Goal: Navigation & Orientation: Find specific page/section

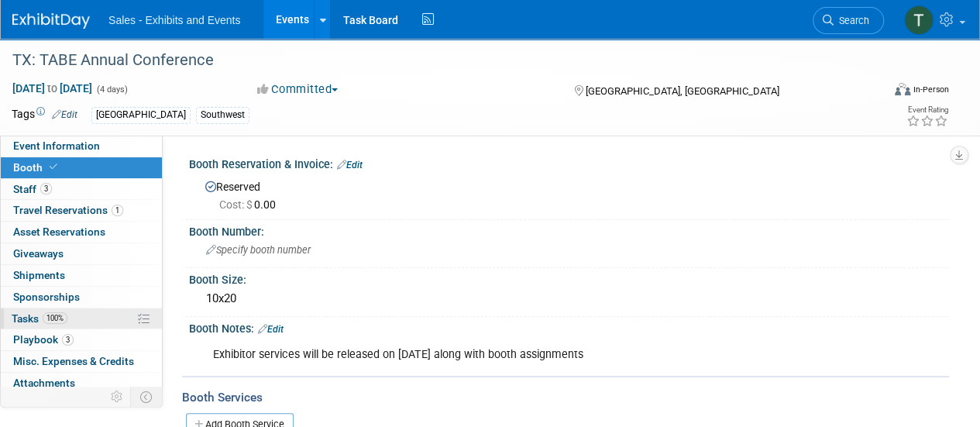
scroll to position [26, 0]
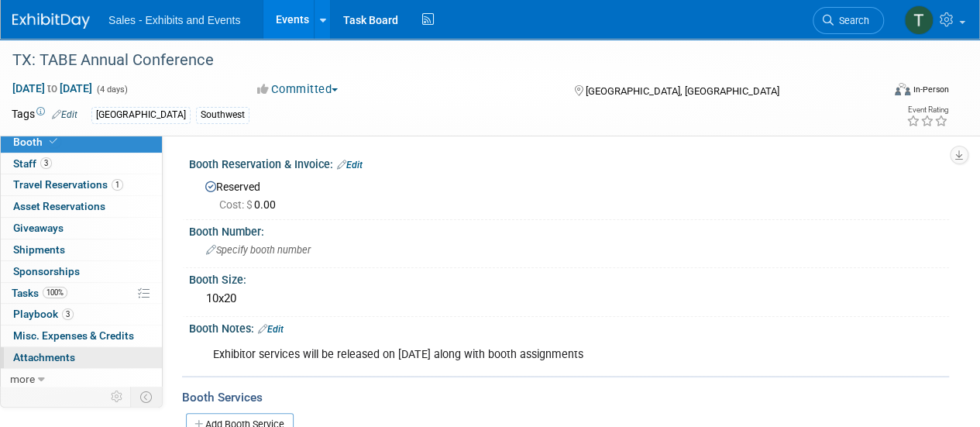
click at [44, 359] on span "Attachments 0" at bounding box center [44, 357] width 62 height 12
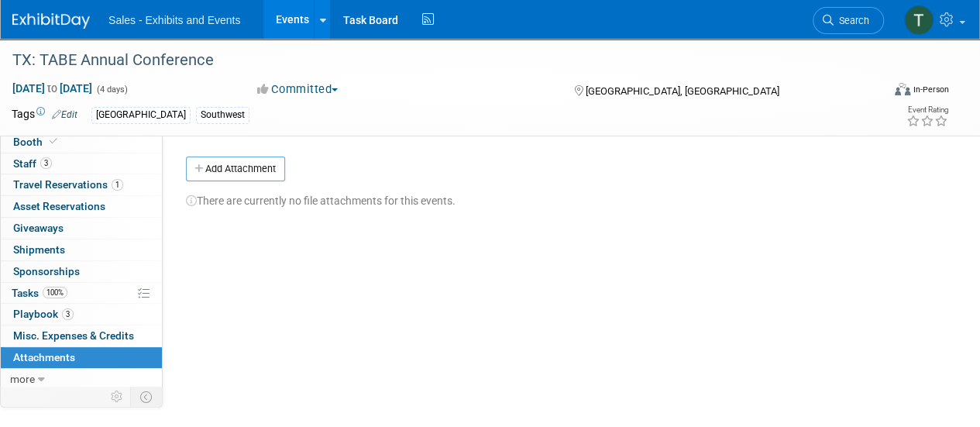
scroll to position [11, 0]
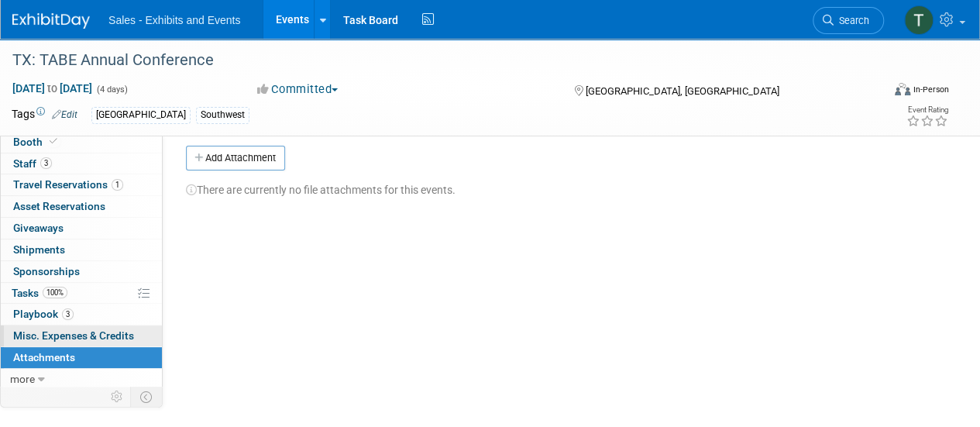
click at [46, 329] on span "Misc. Expenses & Credits 0" at bounding box center [73, 335] width 121 height 12
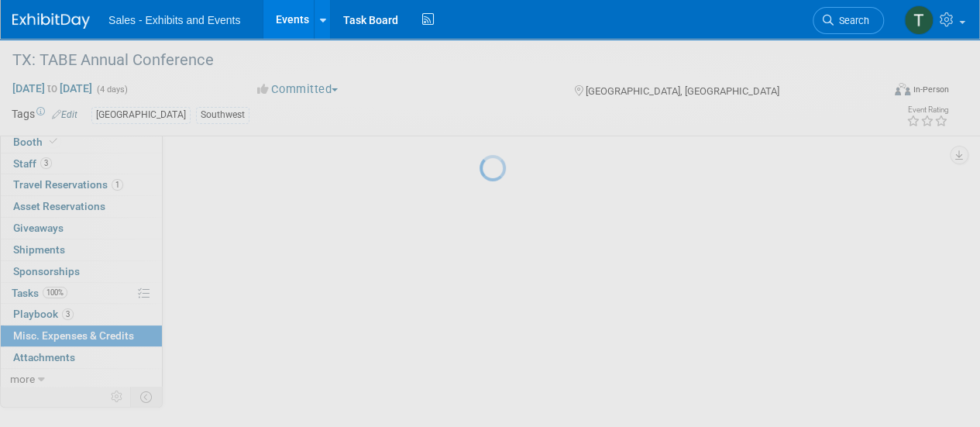
scroll to position [0, 0]
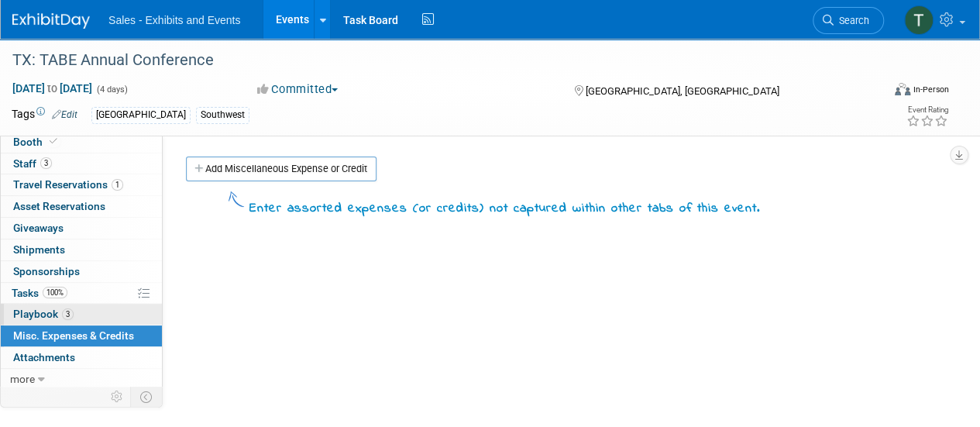
click at [43, 304] on link "3 Playbook 3" at bounding box center [81, 314] width 161 height 21
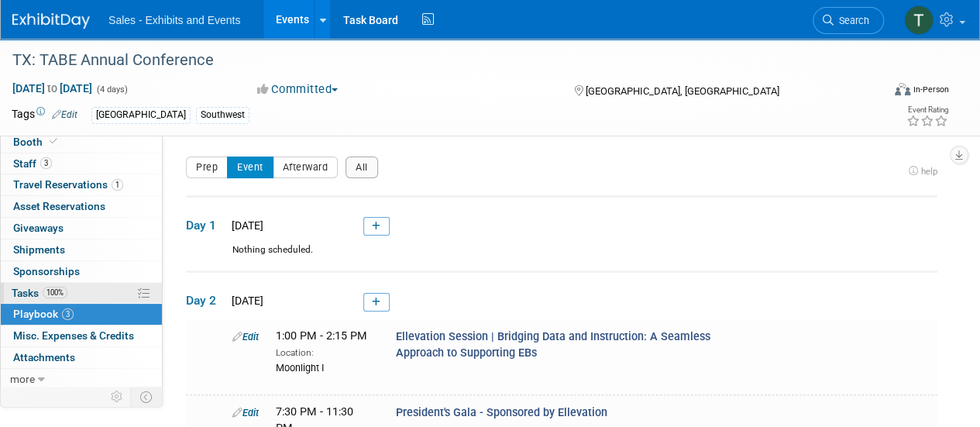
click at [39, 287] on span "Tasks 100%" at bounding box center [40, 293] width 56 height 12
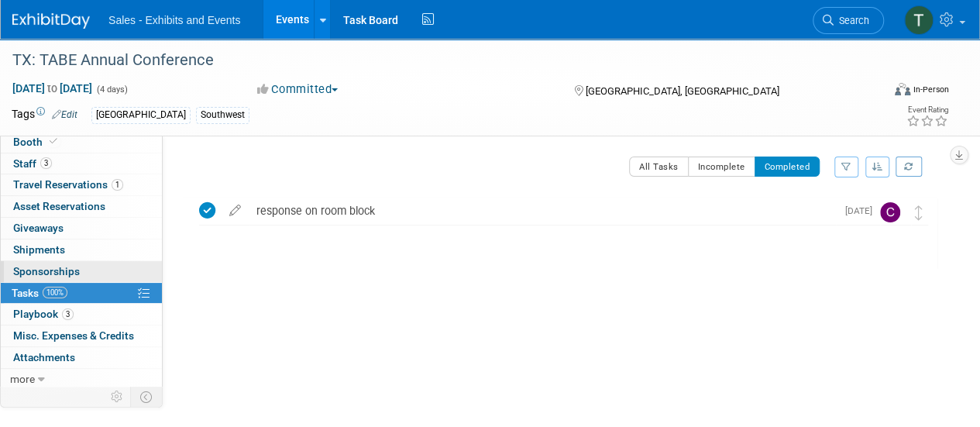
click at [60, 269] on span "Sponsorships 0" at bounding box center [46, 271] width 67 height 12
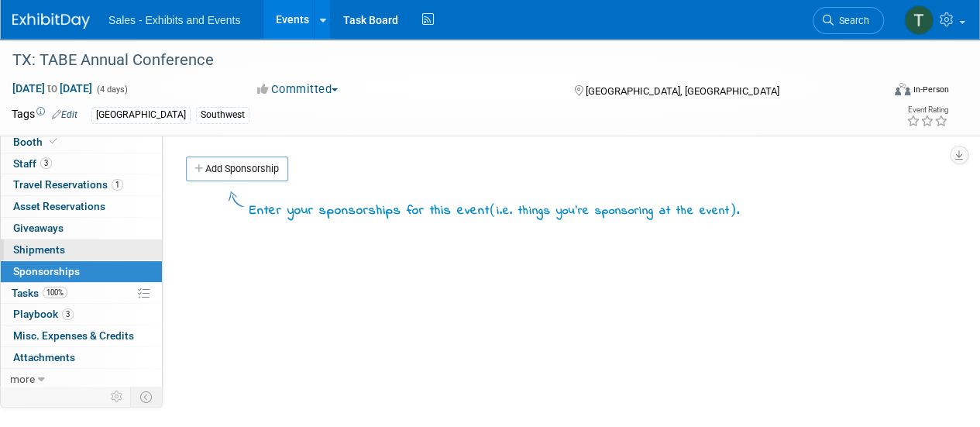
click at [60, 250] on span "Shipments 0" at bounding box center [39, 249] width 52 height 12
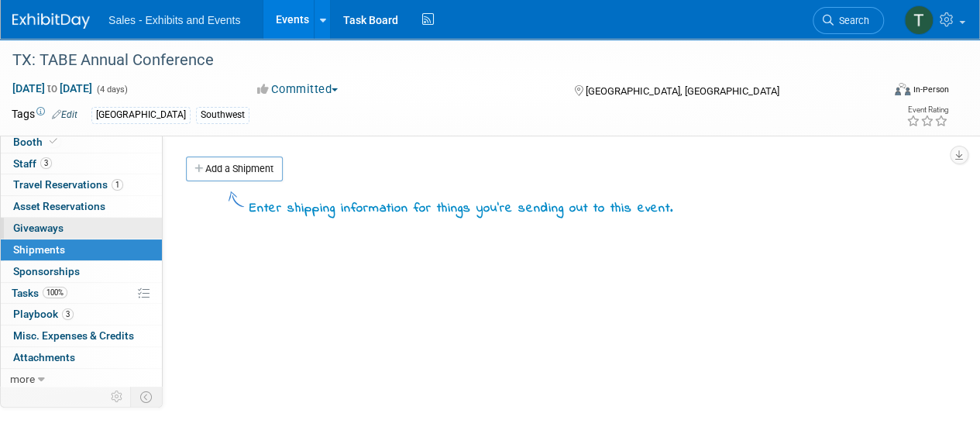
click at [57, 230] on span "Giveaways 0" at bounding box center [38, 228] width 50 height 12
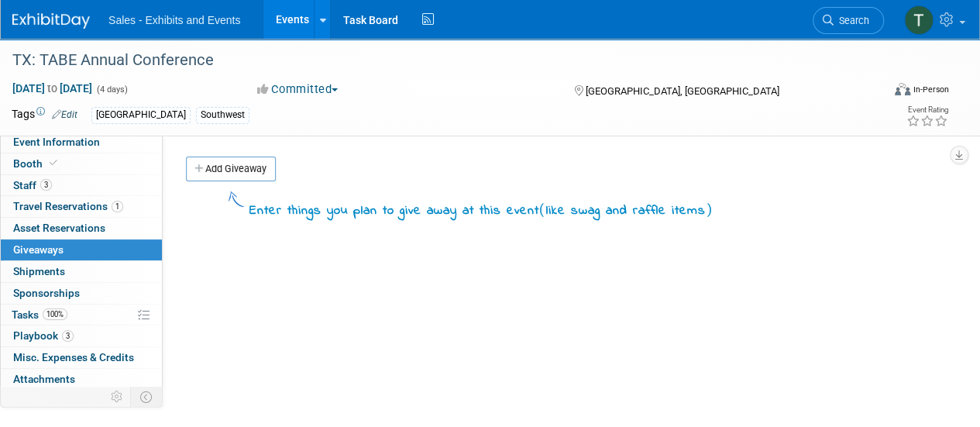
scroll to position [3, 0]
click at [57, 230] on span "Asset Reservations 0" at bounding box center [59, 228] width 92 height 12
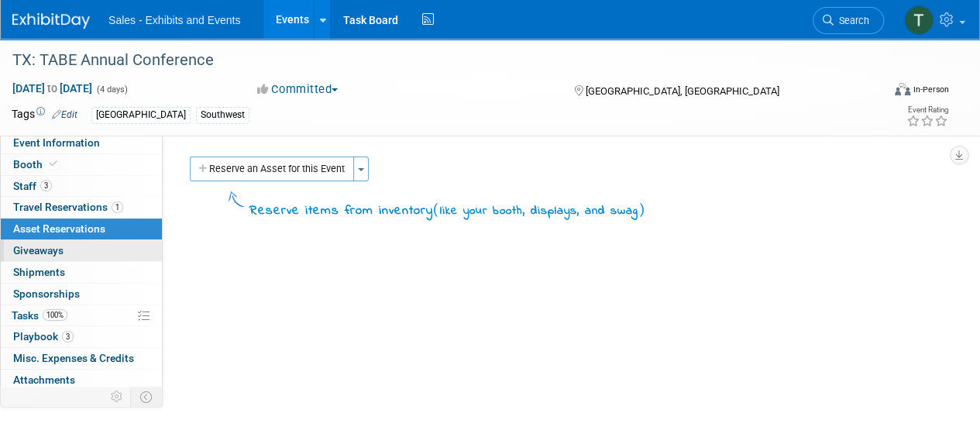
scroll to position [0, 0]
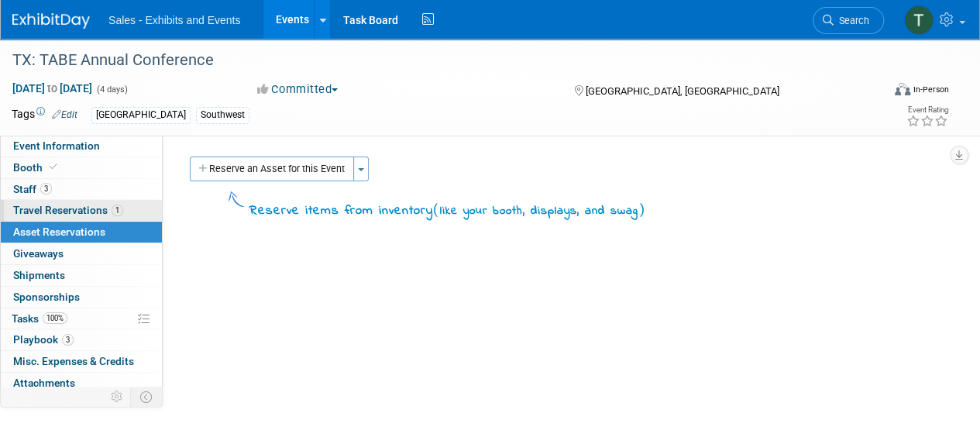
click at [58, 217] on link "1 Travel Reservations 1" at bounding box center [81, 210] width 161 height 21
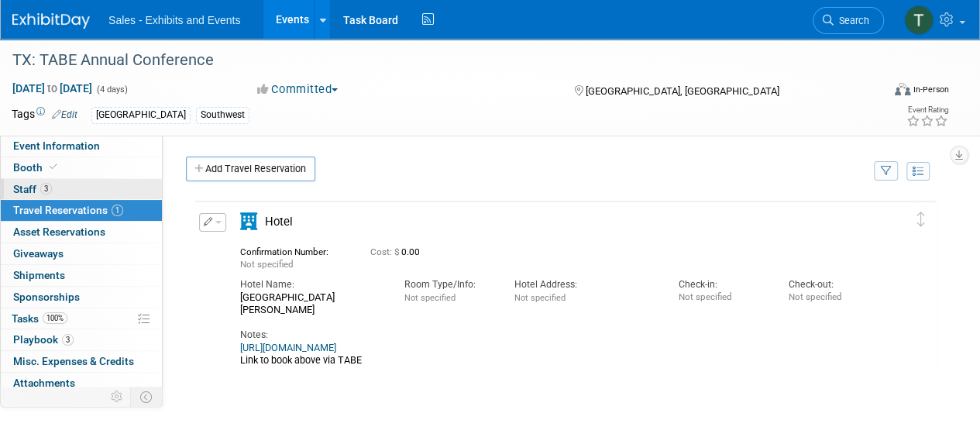
click at [48, 191] on span "3" at bounding box center [46, 189] width 12 height 12
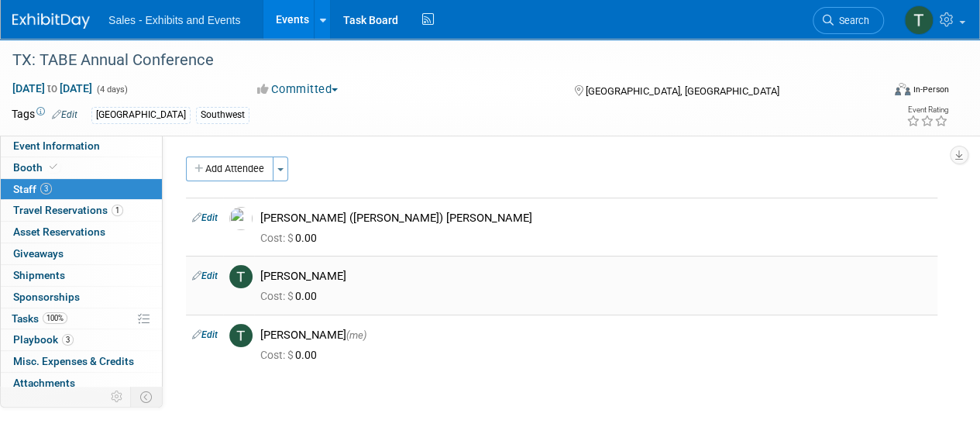
click at [220, 273] on td "Edit" at bounding box center [204, 285] width 37 height 58
click at [29, 157] on link "Booth" at bounding box center [81, 167] width 161 height 21
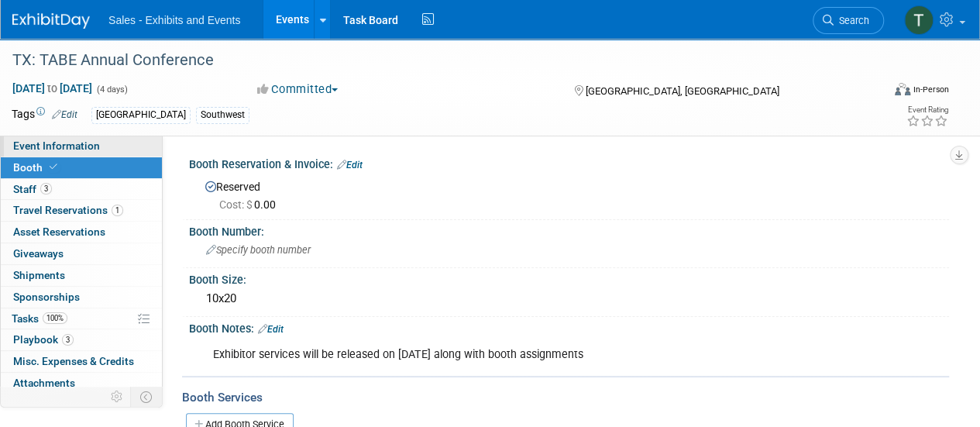
click at [65, 139] on span "Event Information" at bounding box center [56, 145] width 87 height 12
select select "Southwest"
